Goal: Book appointment/travel/reservation

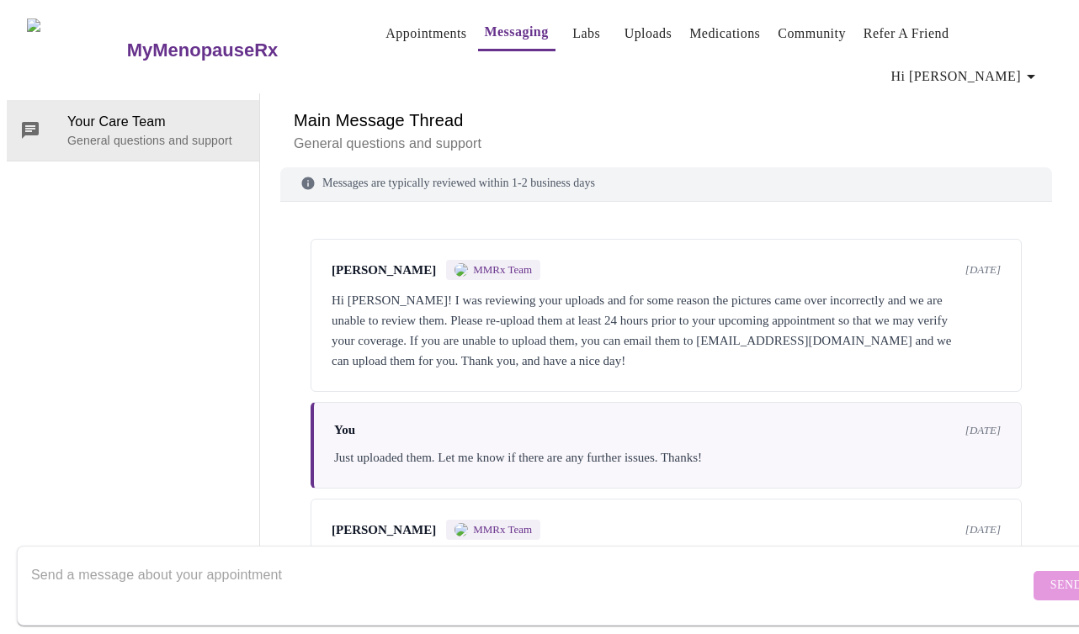
click at [394, 34] on link "Appointments" at bounding box center [425, 34] width 81 height 24
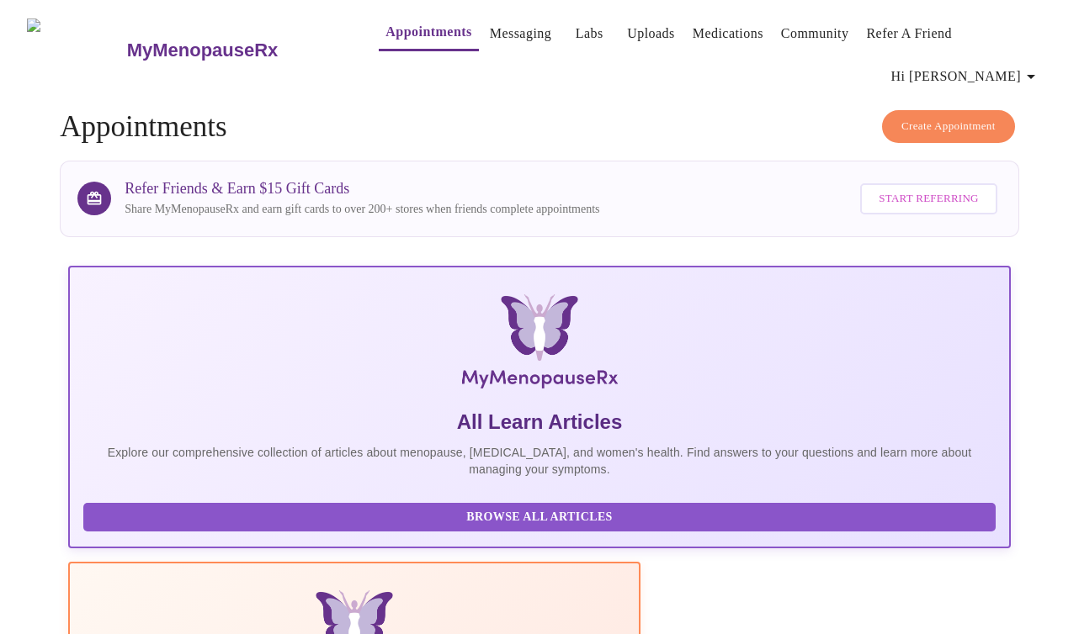
scroll to position [477, 0]
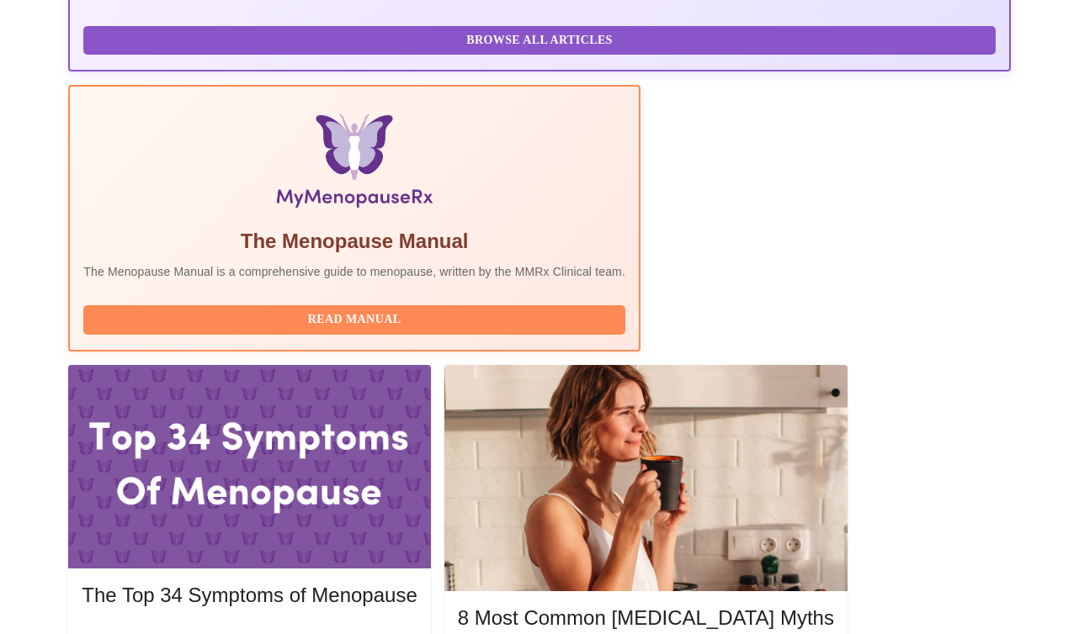
drag, startPoint x: 221, startPoint y: 210, endPoint x: 184, endPoint y: 208, distance: 37.1
copy h3 "[PERSON_NAME]"
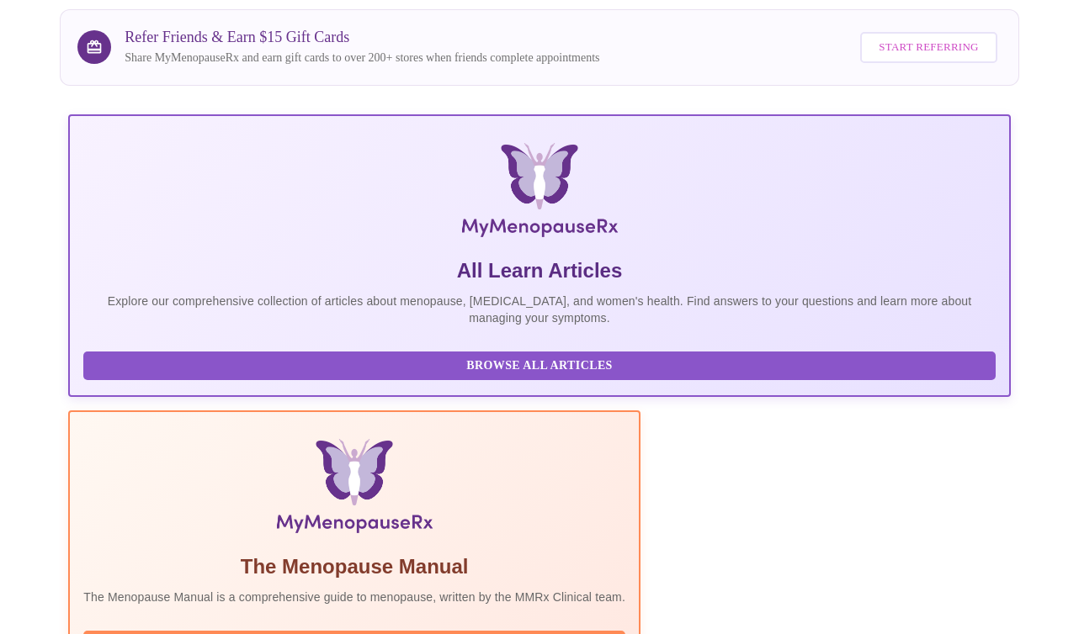
scroll to position [0, 0]
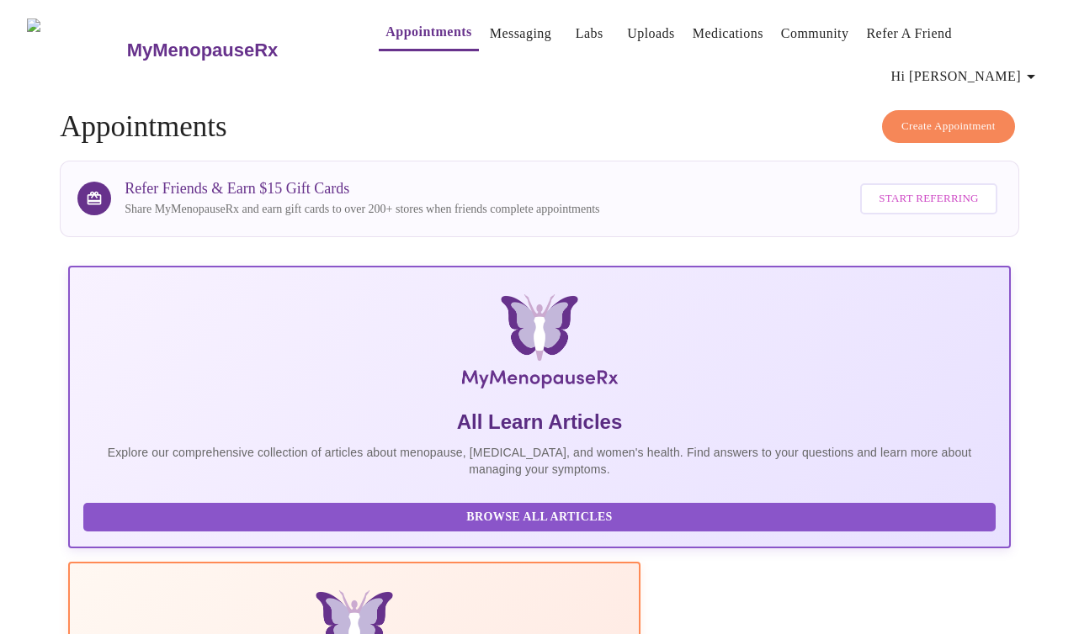
click at [492, 42] on link "Messaging" at bounding box center [520, 34] width 61 height 24
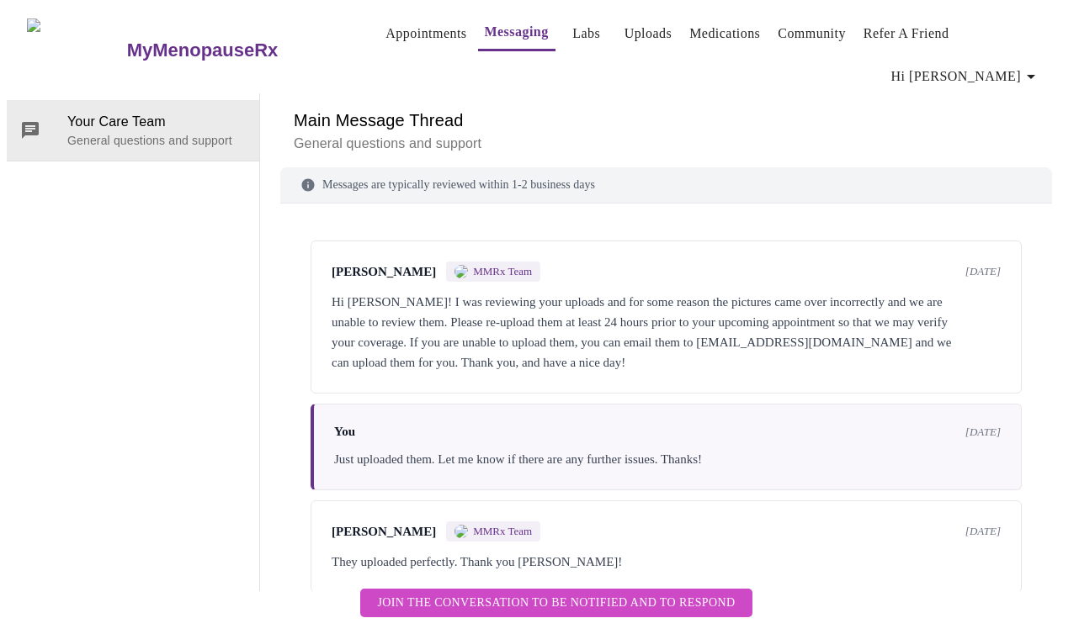
scroll to position [14, 0]
